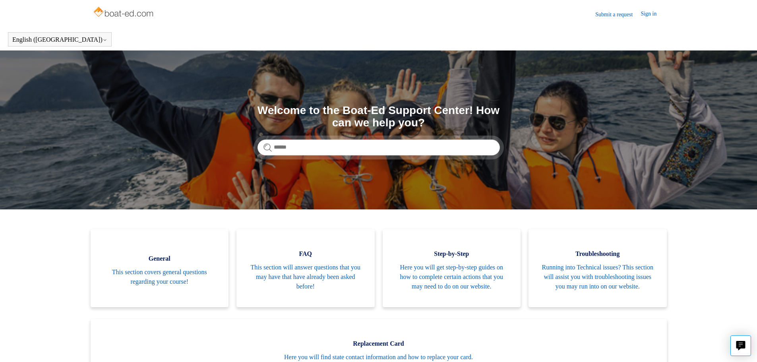
click at [610, 14] on link "Submit a request" at bounding box center [617, 14] width 45 height 8
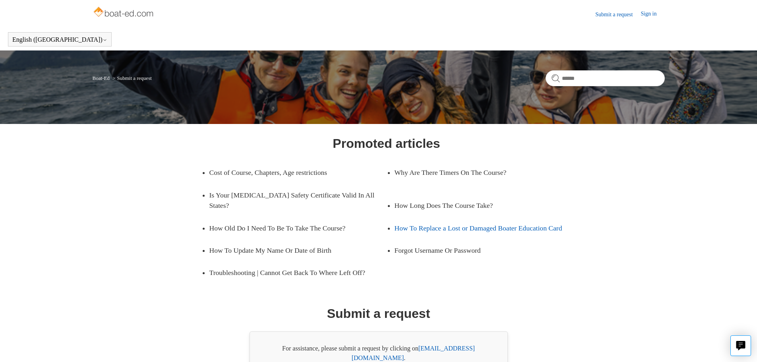
click at [420, 219] on link "How To Replace a Lost or Damaged Boater Education Card" at bounding box center [483, 228] width 177 height 22
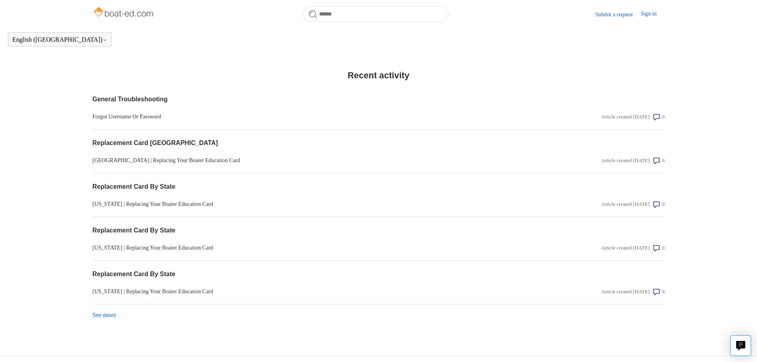
scroll to position [579, 0]
